Goal: Information Seeking & Learning: Learn about a topic

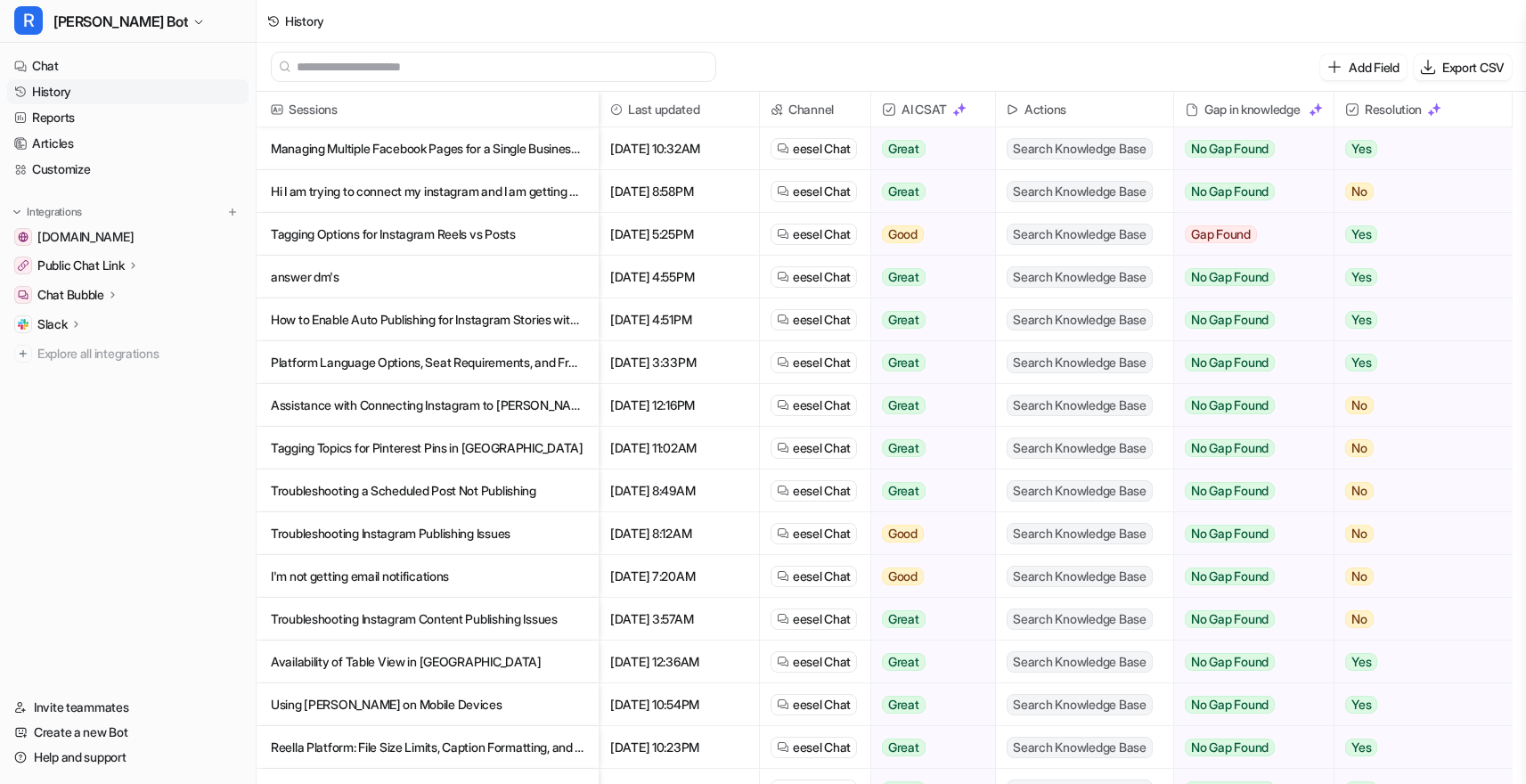
click at [421, 230] on p "Tagging Options for Instagram Reels vs Posts" at bounding box center [428, 234] width 313 height 43
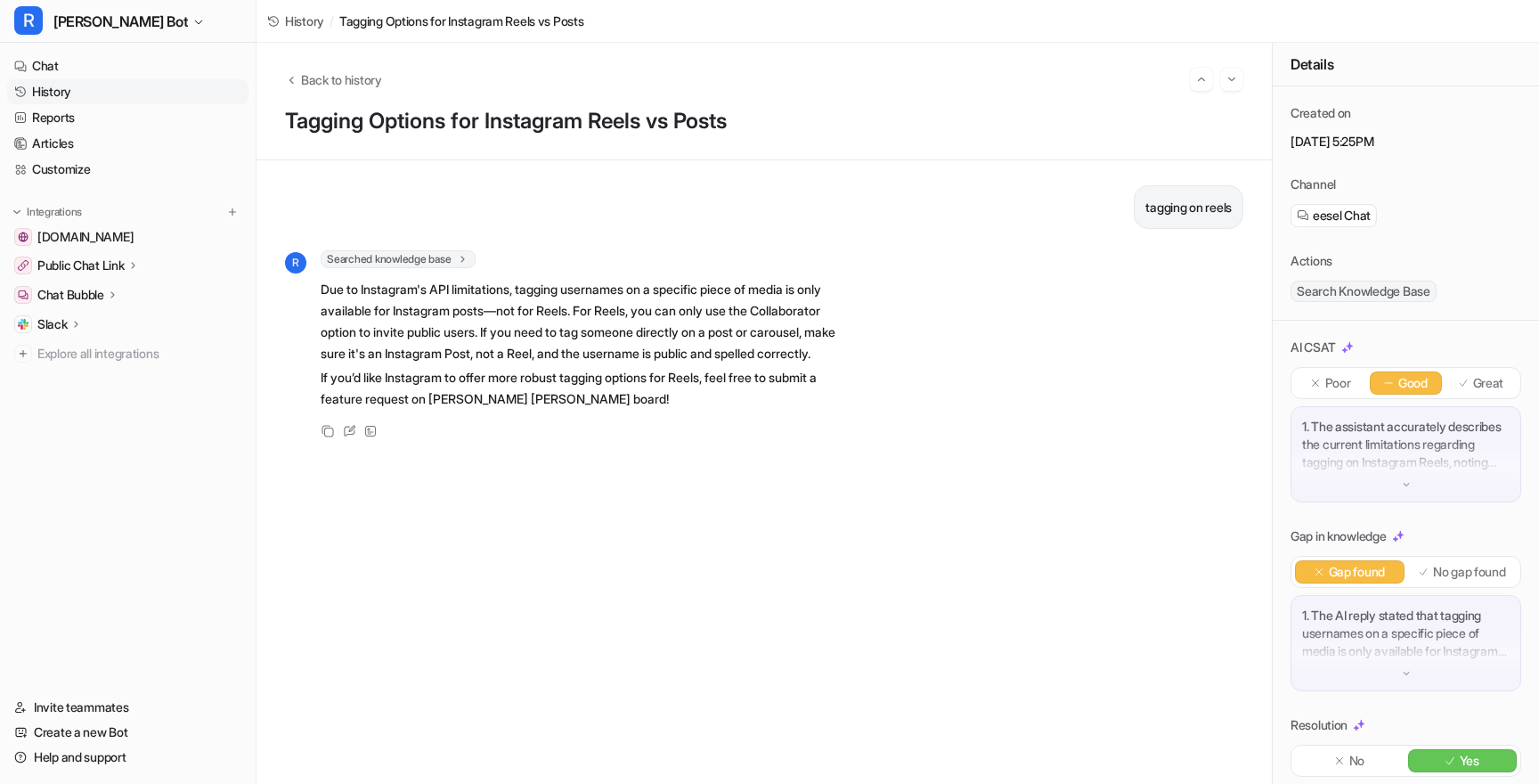
drag, startPoint x: 467, startPoint y: 290, endPoint x: 791, endPoint y: 302, distance: 324.2
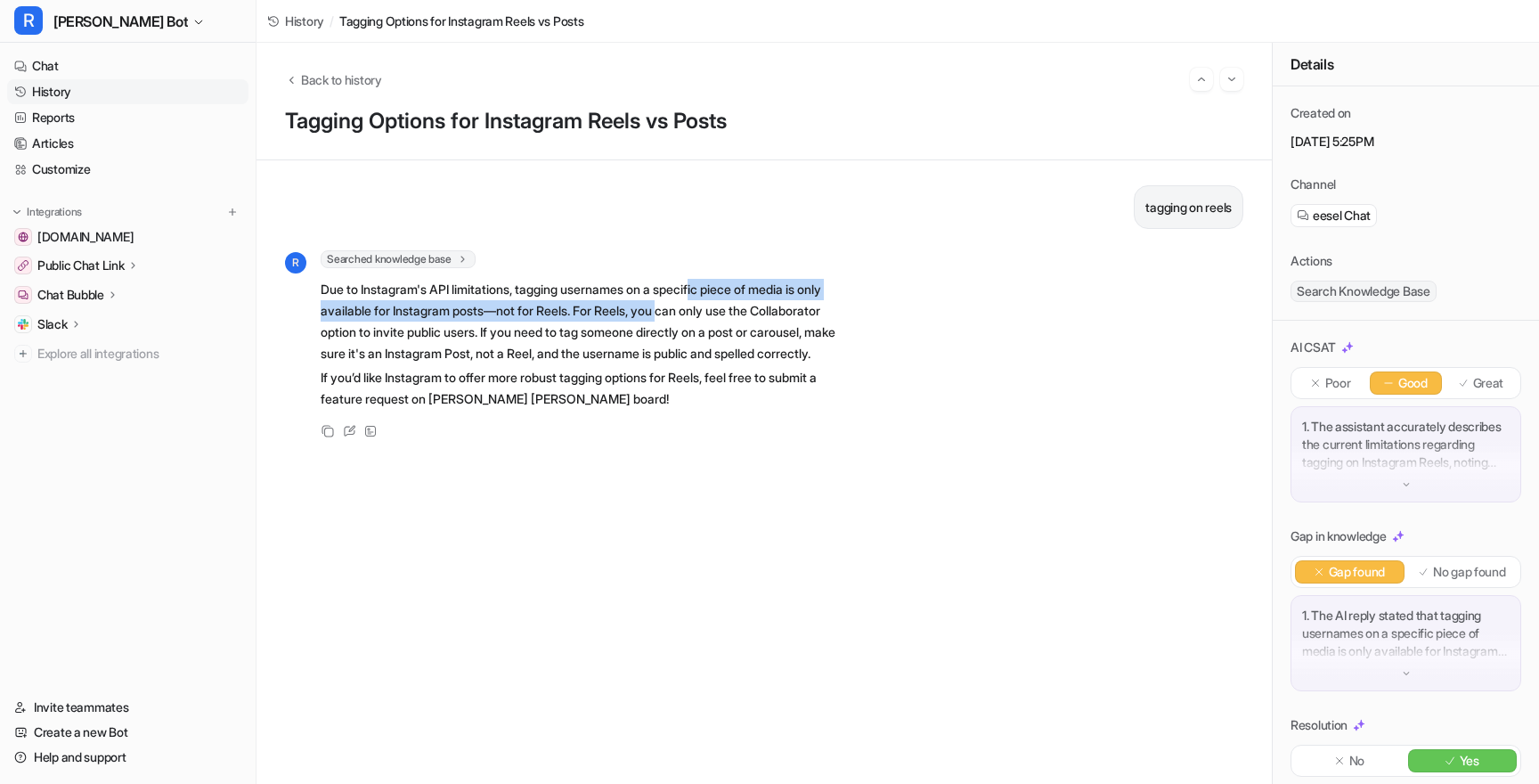
drag, startPoint x: 712, startPoint y: 290, endPoint x: 706, endPoint y: 310, distance: 20.9
click at [706, 310] on p "Due to Instagram's API limitations, tagging usernames on a specific piece of me…" at bounding box center [582, 321] width 521 height 85
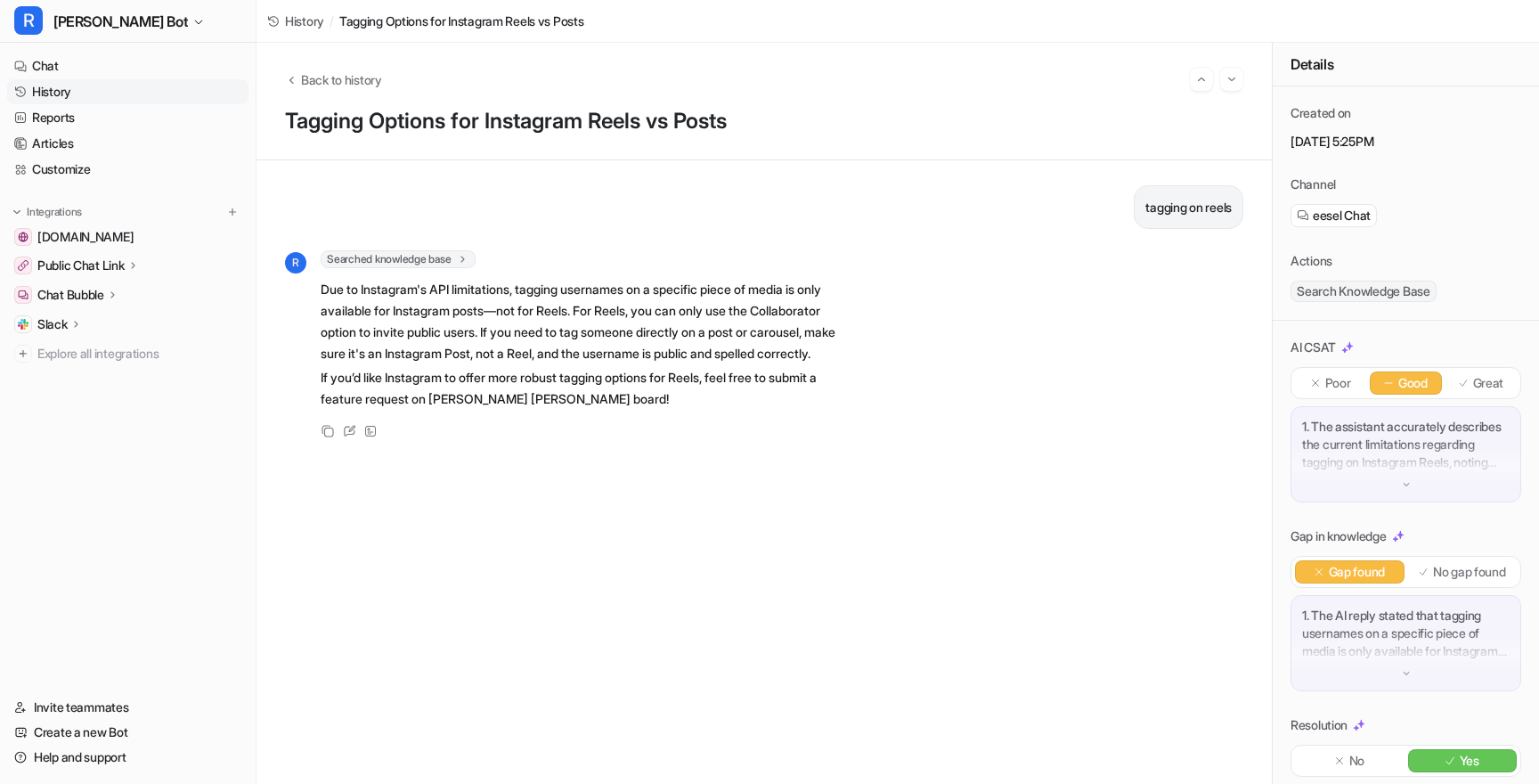
click at [736, 310] on p "Due to Instagram's API limitations, tagging usernames on a specific piece of me…" at bounding box center [582, 321] width 521 height 85
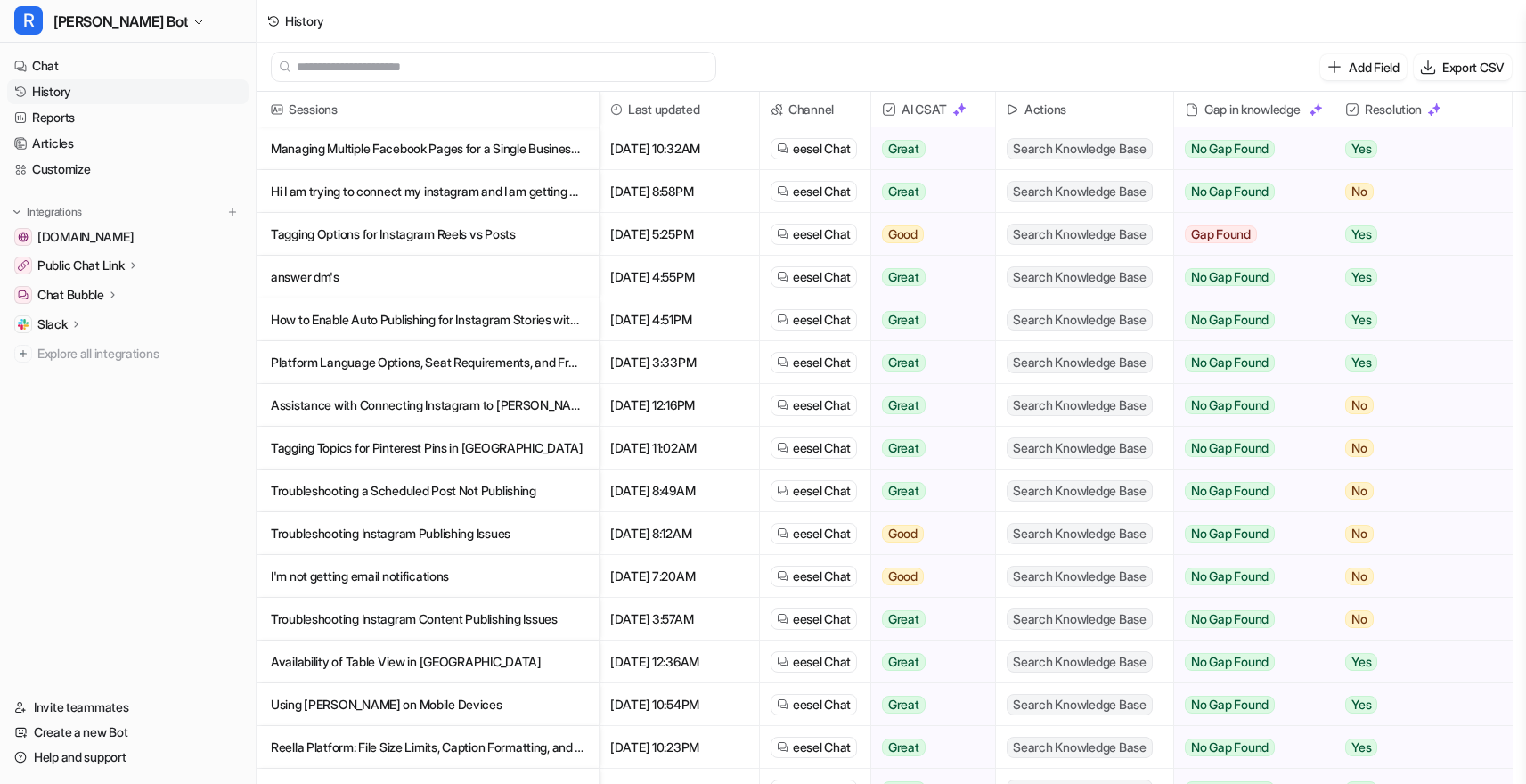
click at [384, 268] on p "answer dm's" at bounding box center [428, 277] width 313 height 43
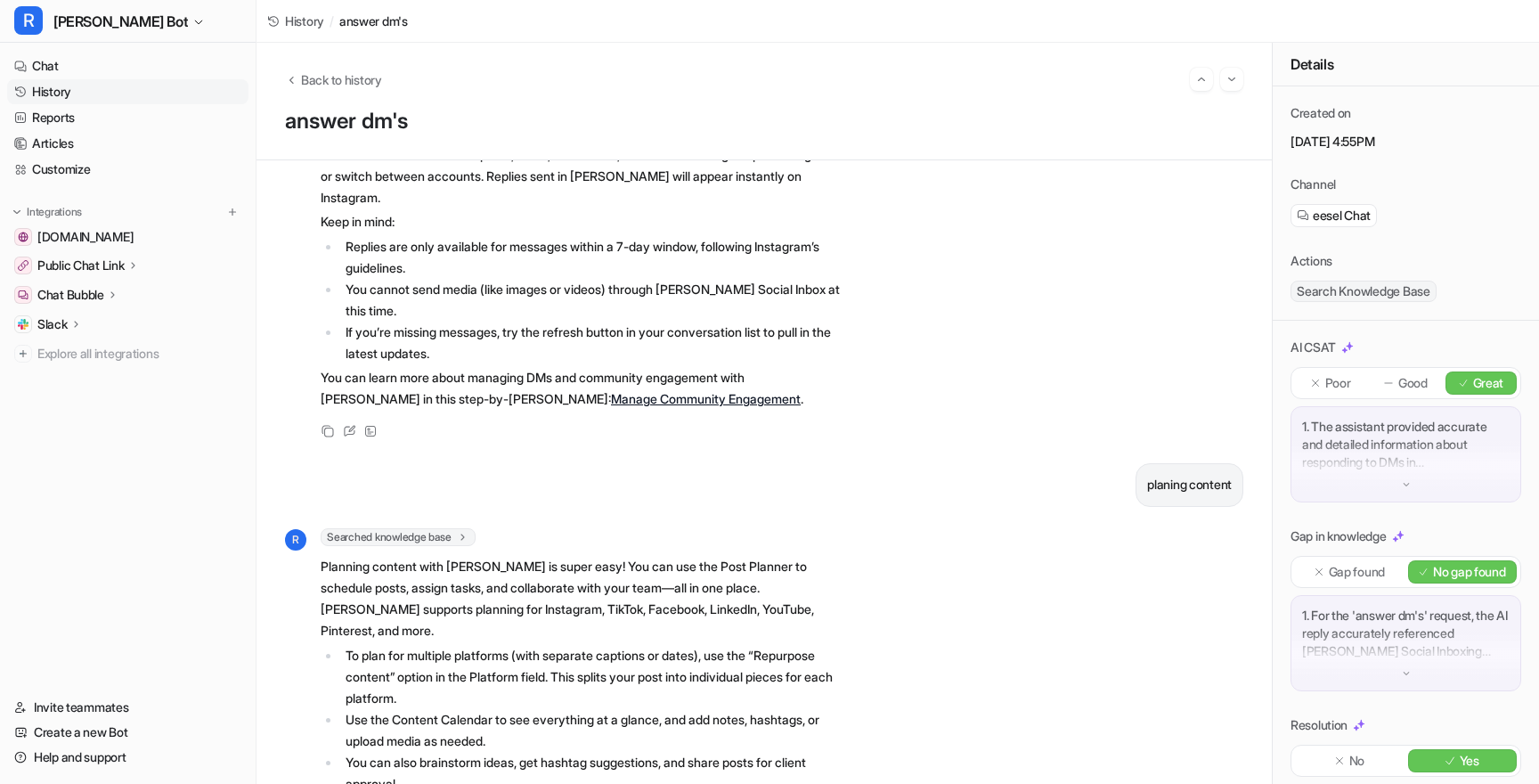
scroll to position [272, 0]
